Goal: Task Accomplishment & Management: Complete application form

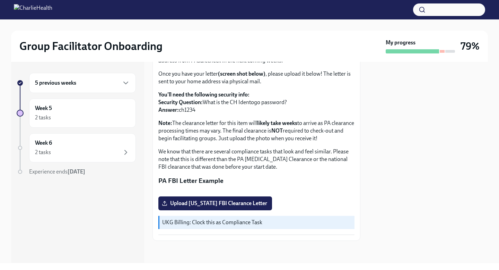
scroll to position [135, 0]
click at [217, 205] on span "Upload [US_STATE] FBI Clearance Letter" at bounding box center [215, 203] width 104 height 7
click at [0, 0] on input "Upload [US_STATE] FBI Clearance Letter" at bounding box center [0, 0] width 0 height 0
click at [214, 204] on span "[US_STATE] Letter.pdf" at bounding box center [193, 203] width 61 height 7
click at [0, 0] on input "[US_STATE] Letter.pdf" at bounding box center [0, 0] width 0 height 0
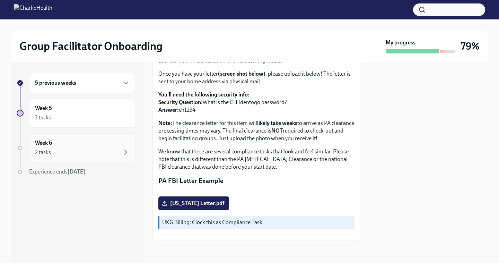
click at [104, 135] on div "Week 6 2 tasks" at bounding box center [82, 147] width 107 height 29
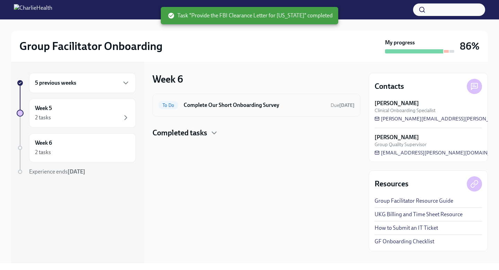
click at [223, 103] on h6 "Complete Our Short Onboarding Survey" at bounding box center [254, 105] width 141 height 8
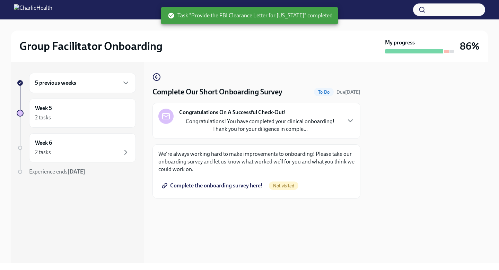
click at [247, 186] on span "Complete the onboarding survey here!" at bounding box center [213, 185] width 100 height 7
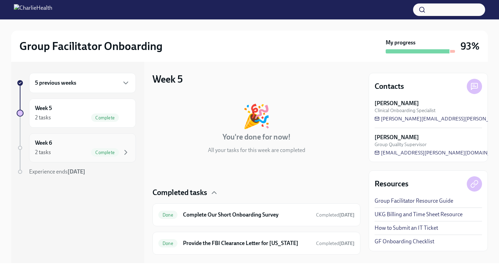
click at [85, 147] on div "Week 6 2 tasks Complete" at bounding box center [82, 147] width 95 height 17
click at [419, 46] on div "My progress" at bounding box center [420, 46] width 69 height 15
